Goal: Task Accomplishment & Management: Manage account settings

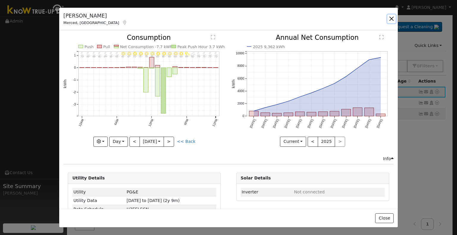
click at [392, 19] on button "button" at bounding box center [391, 19] width 8 height 8
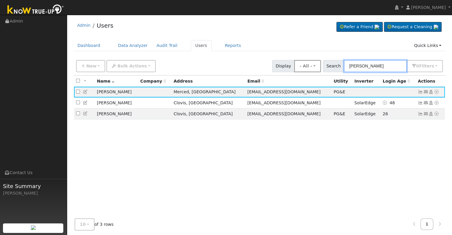
drag, startPoint x: 385, startPoint y: 67, endPoint x: 325, endPoint y: 65, distance: 60.1
click at [325, 65] on div "New Add User Quick Add Quick Connect Quick Convert Lead Bulk Actions Send Email…" at bounding box center [259, 65] width 369 height 14
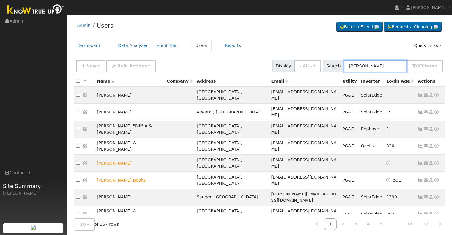
click at [355, 66] on input "william" at bounding box center [375, 66] width 63 height 12
click at [388, 67] on input "William" at bounding box center [375, 66] width 63 height 12
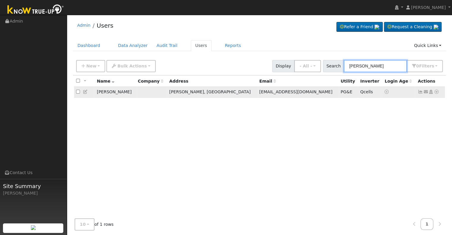
type input "William graham"
click at [418, 91] on icon at bounding box center [420, 92] width 5 height 4
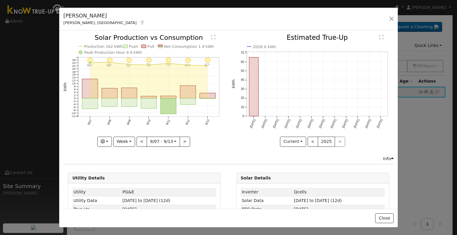
click at [418, 91] on div "William Graham Friant, CA Default Account Default Account 17144 North Waldby Av…" at bounding box center [228, 117] width 457 height 235
click at [165, 76] on icon "9/13 - Clear 87° 9/12 - Clear 84° 9/11 - MostlyClear 79° 9/10 - MostlyClear 78°…" at bounding box center [144, 90] width 162 height 112
click at [191, 44] on text "Net Consumption 1.9 kWh" at bounding box center [189, 46] width 50 height 4
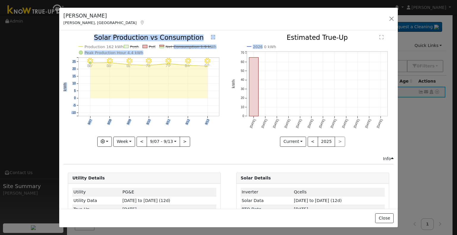
click at [257, 37] on div "9/13 - Clear 87° 9/12 - Clear 84° 9/11 - MostlyClear 79° 9/10 - MostlyClear 78°…" at bounding box center [228, 94] width 336 height 121
click at [263, 31] on div "Issue History Date By Flag Comment Type No Issue History 9/13 - Clear 87° 9/12 …" at bounding box center [228, 119] width 338 height 178
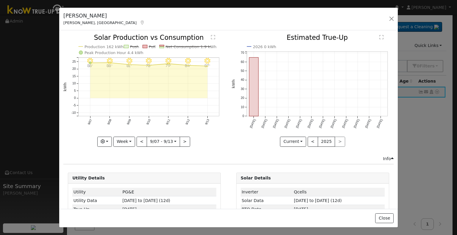
click at [298, 32] on div "Issue History Date By Flag Comment Type No Issue History 9/13 - Clear 87° 9/12 …" at bounding box center [228, 119] width 338 height 178
click at [181, 47] on line at bounding box center [188, 47] width 45 height 0
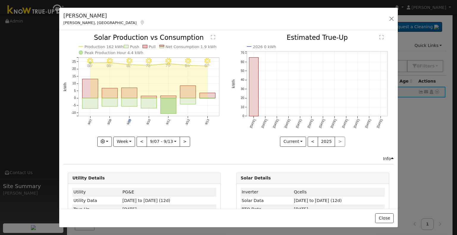
drag, startPoint x: 129, startPoint y: 113, endPoint x: 125, endPoint y: 120, distance: 8.4
click at [125, 120] on icon "9/13 - Clear 87° 9/12 - Clear 84° 9/11 - MostlyClear 79° 9/10 - MostlyClear 78°…" at bounding box center [144, 90] width 162 height 112
click at [128, 137] on button "Week" at bounding box center [124, 142] width 22 height 10
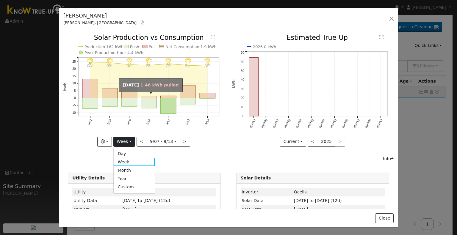
click at [143, 96] on rect "onclick=""" at bounding box center [149, 97] width 16 height 2
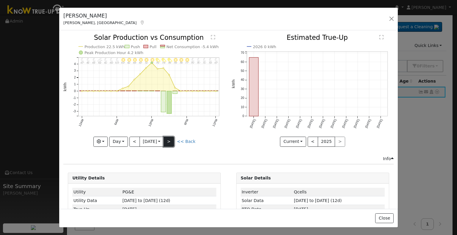
click at [169, 139] on button ">" at bounding box center [169, 142] width 10 height 10
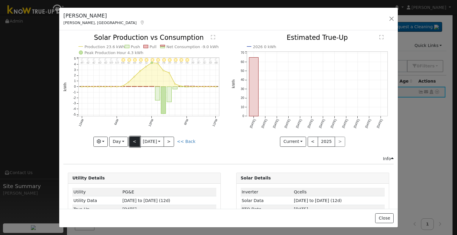
click at [129, 140] on button "<" at bounding box center [134, 142] width 10 height 10
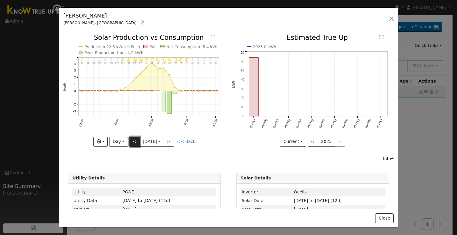
click at [131, 139] on button "<" at bounding box center [134, 142] width 10 height 10
type input "2025-09-09"
click at [139, 21] on icon at bounding box center [141, 23] width 5 height 4
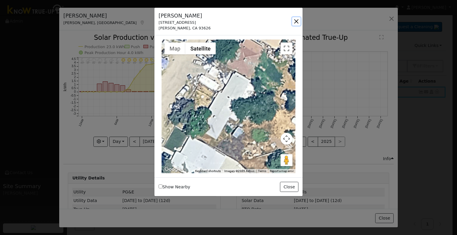
click at [296, 21] on button "button" at bounding box center [296, 21] width 8 height 8
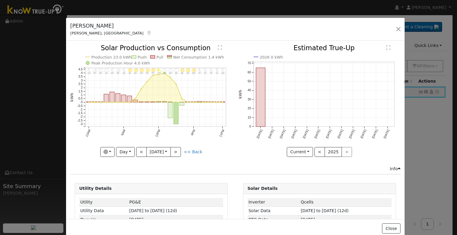
drag, startPoint x: 65, startPoint y: 14, endPoint x: 73, endPoint y: 27, distance: 15.3
click at [73, 27] on h5 "William Graham" at bounding box center [110, 26] width 81 height 8
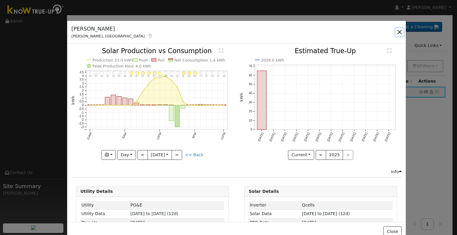
click at [399, 32] on button "button" at bounding box center [399, 32] width 8 height 8
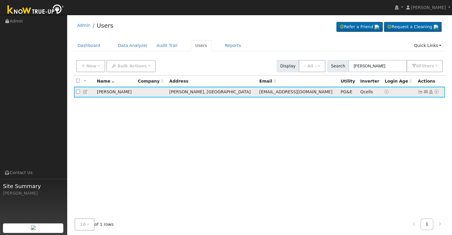
drag, startPoint x: 128, startPoint y: 93, endPoint x: 95, endPoint y: 96, distance: 33.5
click at [95, 96] on td "William Graham" at bounding box center [115, 92] width 41 height 11
copy td "William Graham"
drag, startPoint x: 391, startPoint y: 68, endPoint x: 341, endPoint y: 62, distance: 50.2
click at [341, 62] on div "Search William graham 0 Filter s Role Show - All - Show Leads Admin Billing Adm…" at bounding box center [386, 66] width 116 height 12
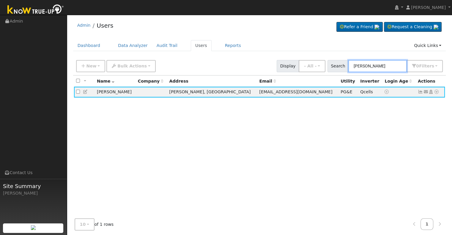
paste input "Alejandro Torres"
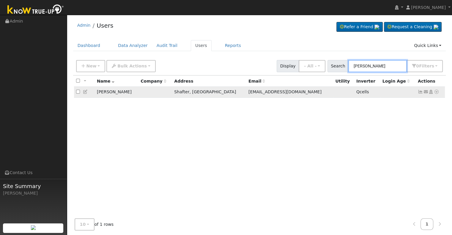
type input "Alejandro Torres"
click at [419, 92] on icon at bounding box center [420, 92] width 5 height 4
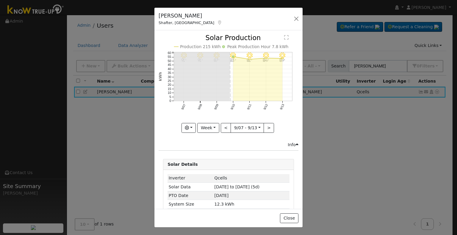
click at [217, 22] on icon at bounding box center [219, 23] width 5 height 4
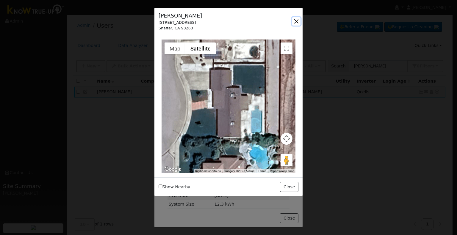
click at [295, 21] on button "button" at bounding box center [296, 21] width 8 height 8
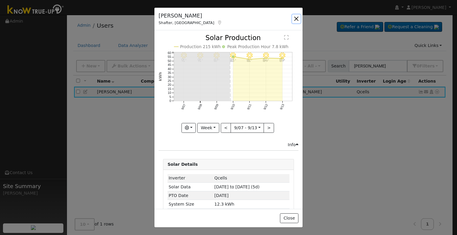
click at [297, 18] on button "button" at bounding box center [296, 19] width 8 height 8
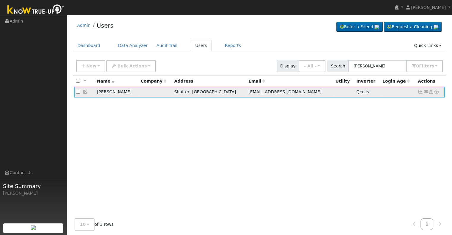
click at [420, 91] on icon at bounding box center [420, 92] width 5 height 4
